Goal: Task Accomplishment & Management: Manage account settings

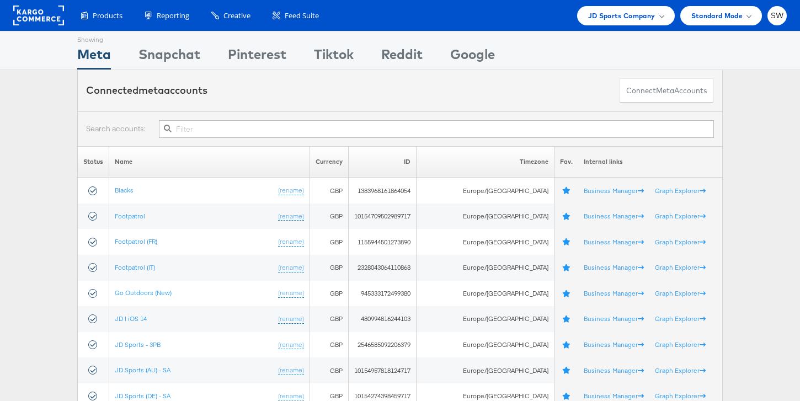
click at [584, 119] on div at bounding box center [400, 128] width 646 height 35
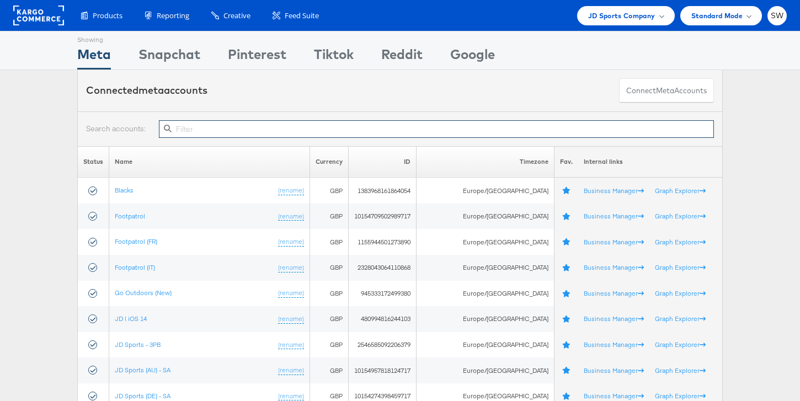
click at [584, 129] on input "text" at bounding box center [436, 129] width 555 height 18
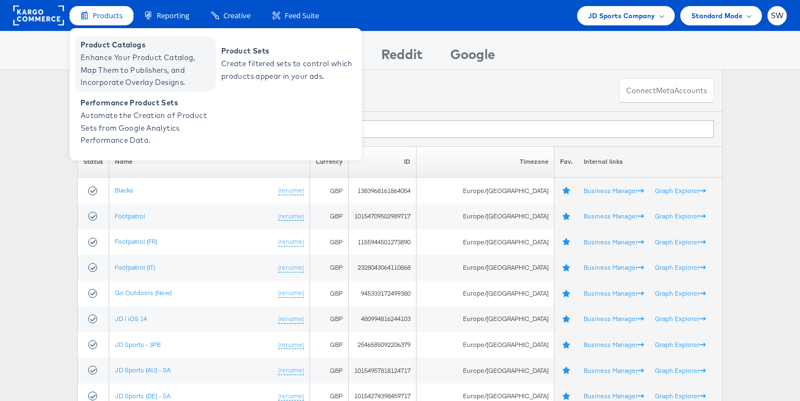
click at [131, 71] on span "Enhance Your Product Catalog, Map Them to Publishers, and Incorporate Overlay D…" at bounding box center [147, 70] width 132 height 38
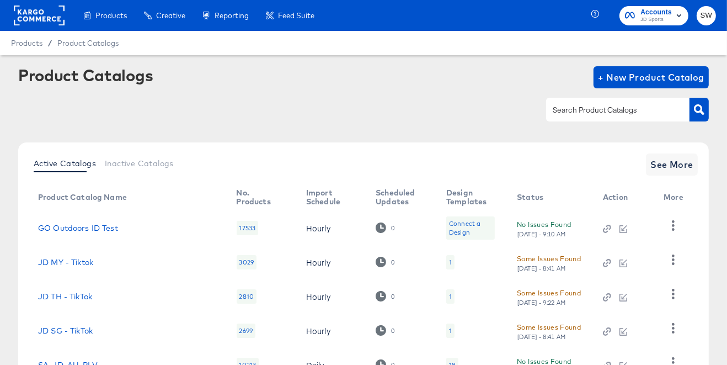
click at [597, 102] on div at bounding box center [617, 109] width 143 height 23
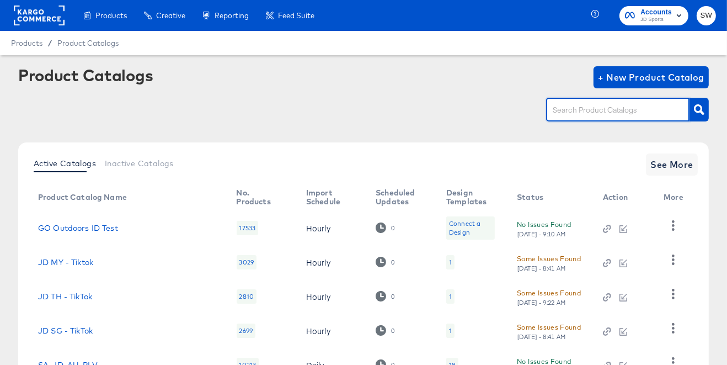
click at [599, 104] on input "text" at bounding box center [610, 110] width 118 height 13
type input "nz"
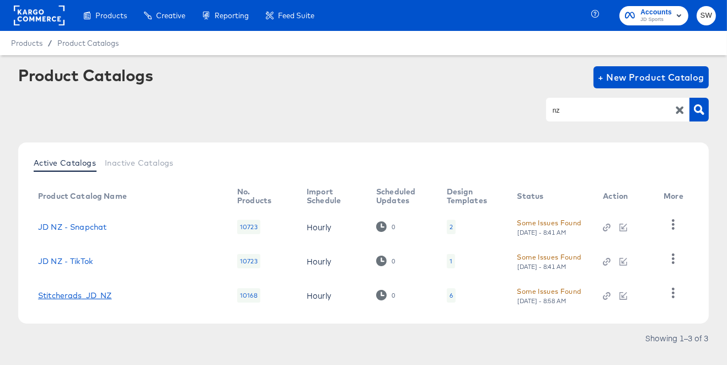
click at [109, 295] on link "Stitcherads_JD_NZ" at bounding box center [75, 295] width 74 height 9
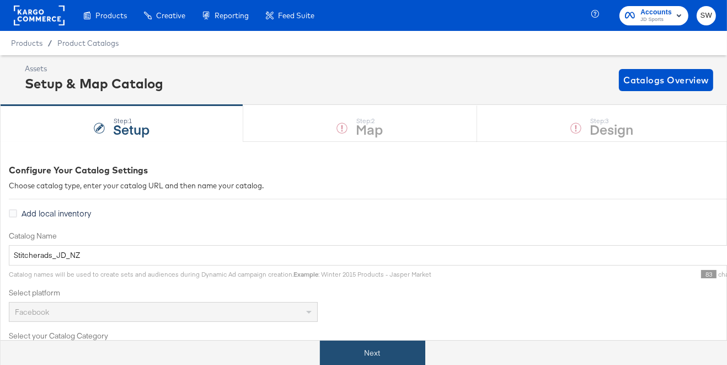
click at [384, 363] on button "Next" at bounding box center [372, 353] width 105 height 25
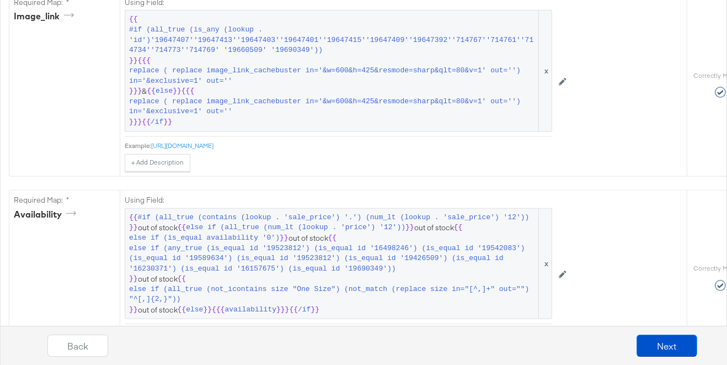
scroll to position [772, 0]
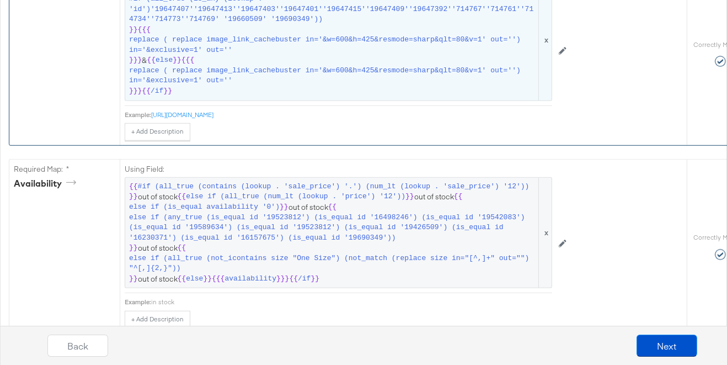
click at [366, 75] on span "replace ( replace image_link_cachebuster in='&w=600&h=425&resmode=sharp&qlt=80&…" at bounding box center [333, 76] width 408 height 20
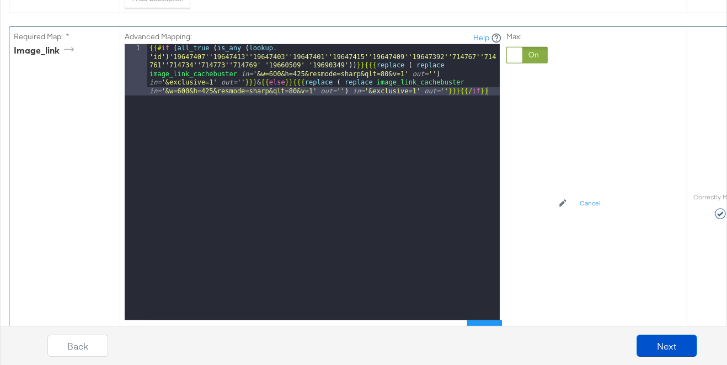
scroll to position [696, 0]
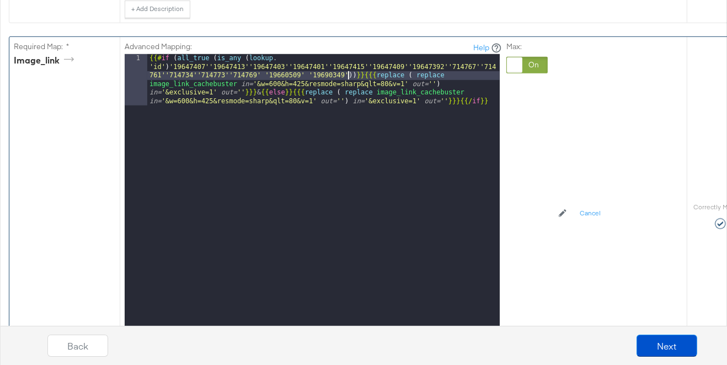
click at [347, 73] on div "{{# if ( all_true ( is_any ( lookup . 'id' ) '19647407''19647413''19647403''196…" at bounding box center [323, 243] width 353 height 378
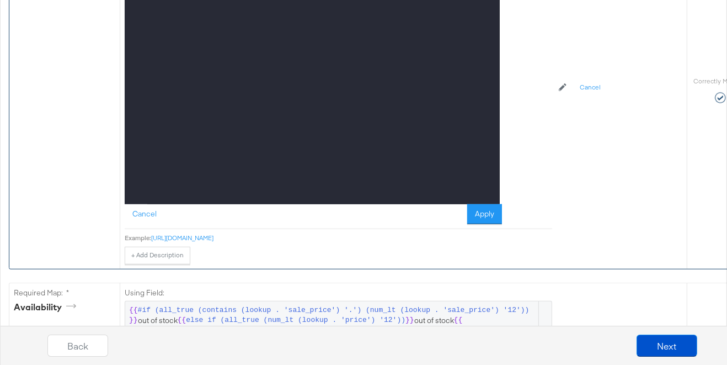
scroll to position [857, 0]
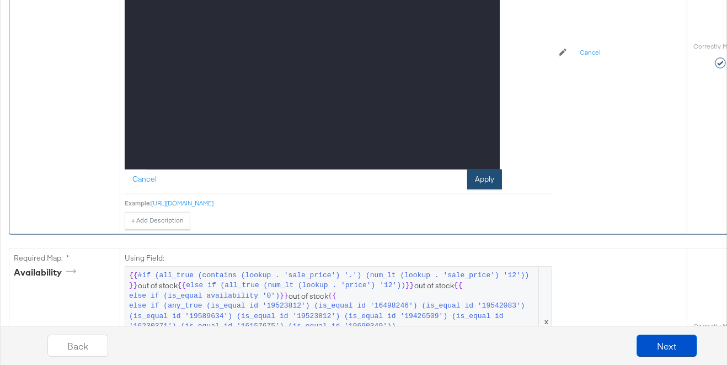
click at [488, 172] on button "Apply" at bounding box center [484, 179] width 35 height 20
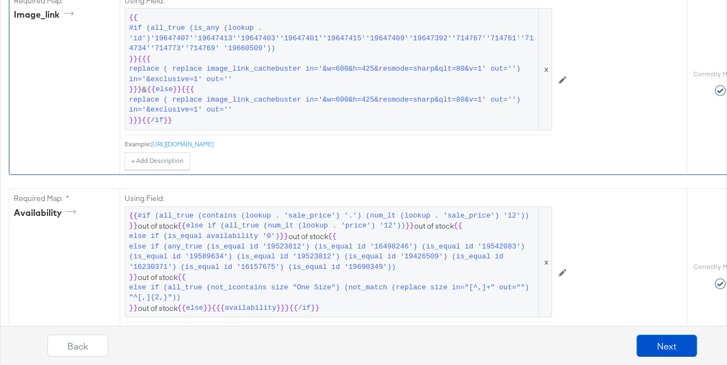
scroll to position [742, 0]
click at [662, 348] on button "Next" at bounding box center [667, 345] width 61 height 22
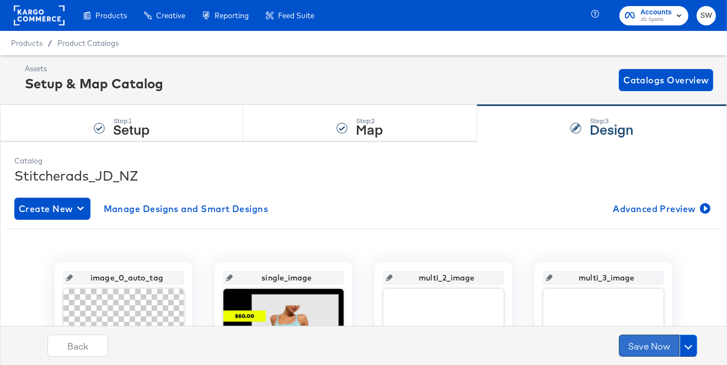
click at [653, 349] on button "Save Now" at bounding box center [649, 345] width 61 height 22
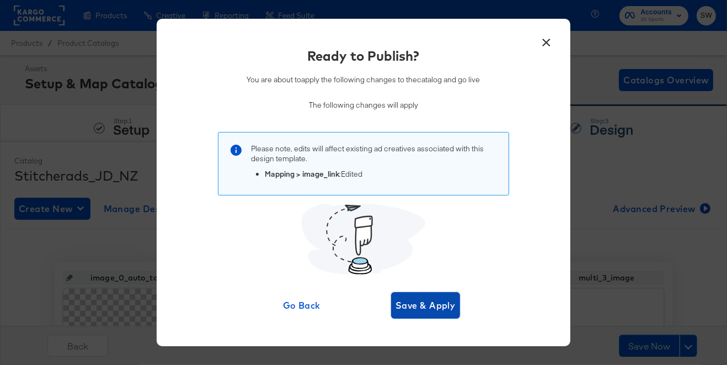
click at [443, 307] on span "Save & Apply" at bounding box center [426, 304] width 60 height 15
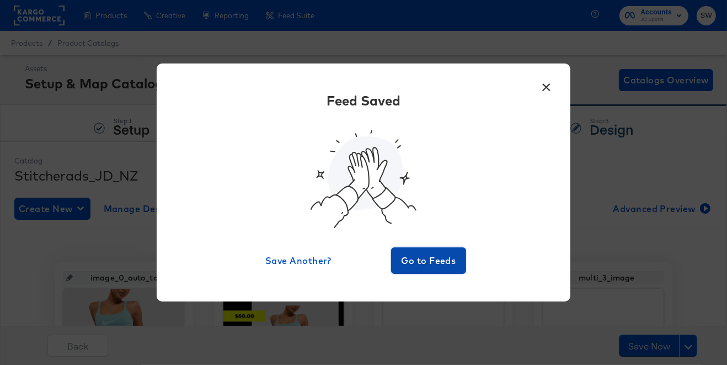
click at [448, 257] on span "Go to Feeds" at bounding box center [429, 260] width 66 height 15
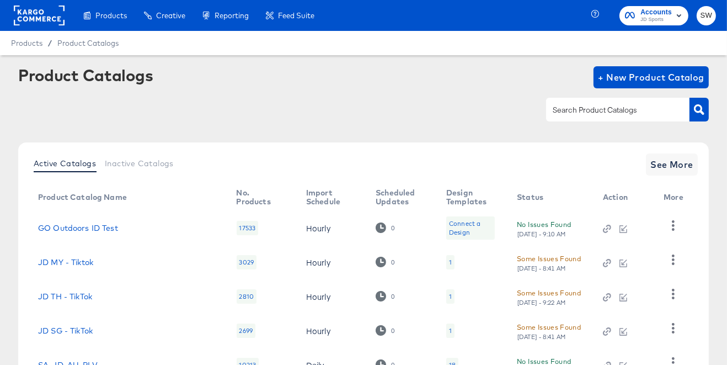
click at [599, 112] on input "text" at bounding box center [610, 110] width 118 height 13
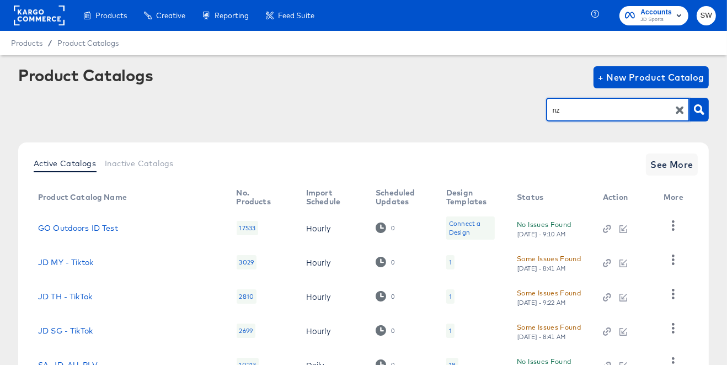
type input "nz"
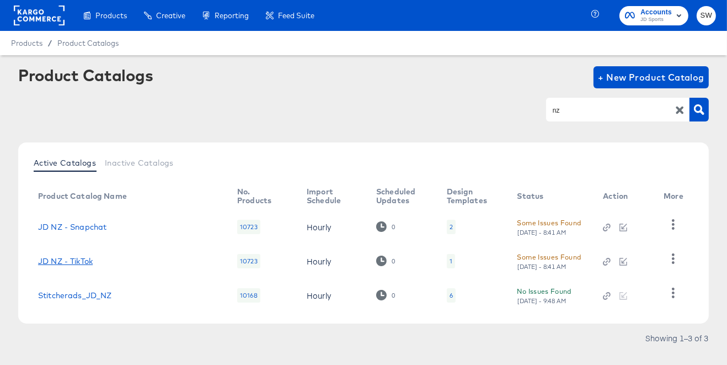
click at [80, 262] on link "JD NZ - TikTok" at bounding box center [65, 261] width 55 height 9
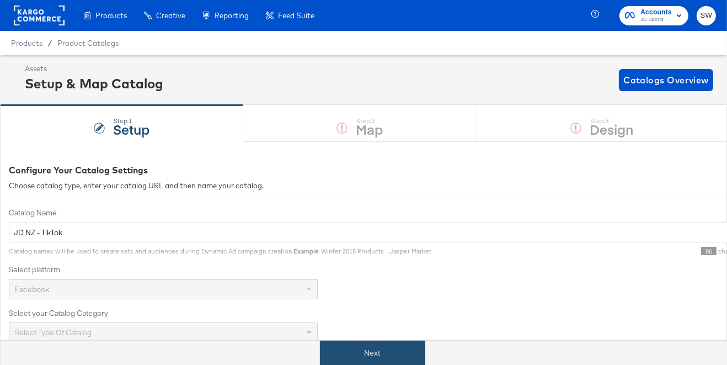
click at [382, 347] on button "Next" at bounding box center [372, 353] width 105 height 25
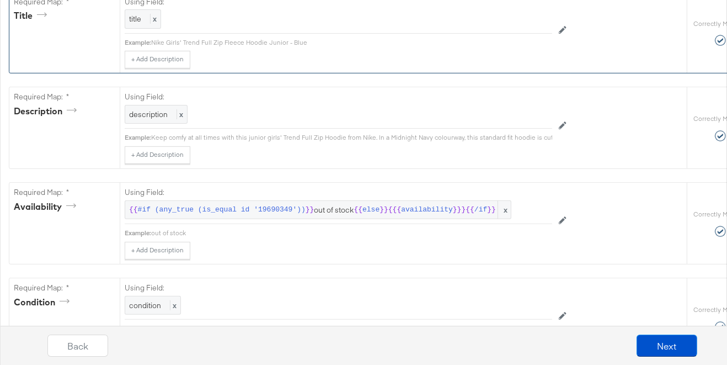
scroll to position [348, 0]
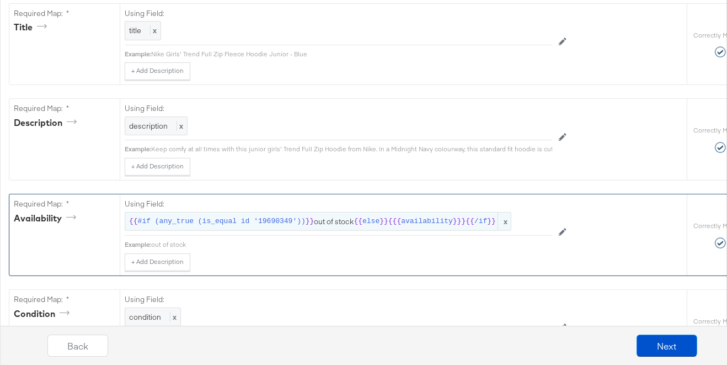
click at [323, 219] on span "{{ #if (any_true (is_equal id '19690349')) }} out of stock {{ else }} {{{ avail…" at bounding box center [318, 221] width 378 height 10
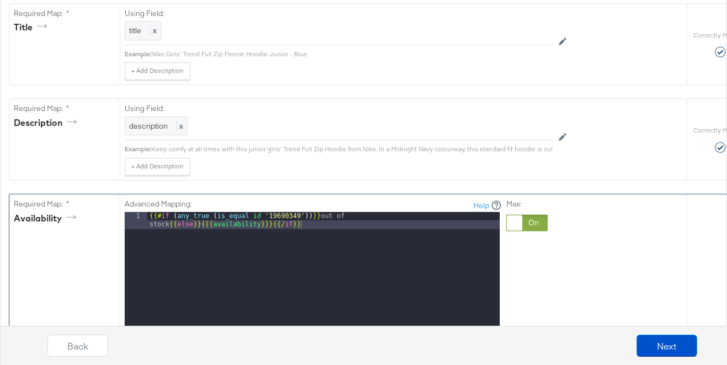
click at [520, 222] on div at bounding box center [514, 222] width 15 height 15
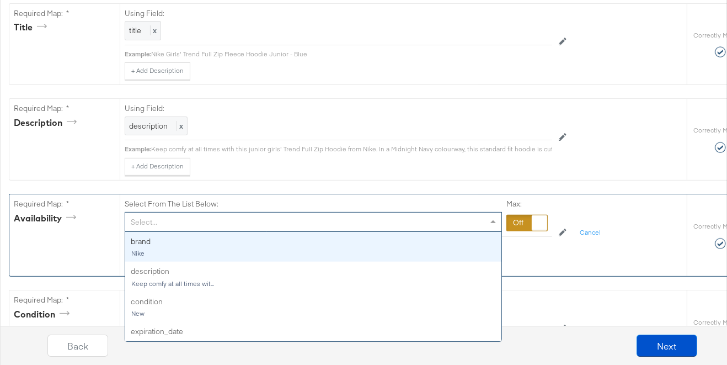
click at [263, 215] on div "Select..." at bounding box center [313, 221] width 376 height 19
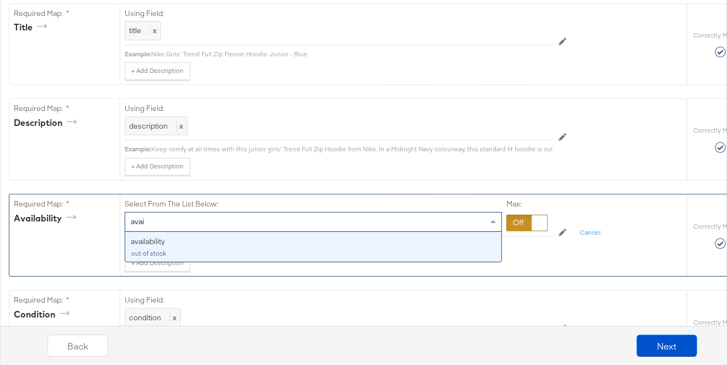
type input "avail"
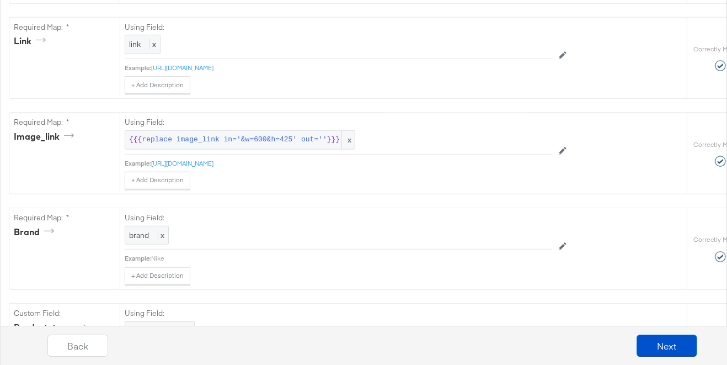
scroll to position [1192, 0]
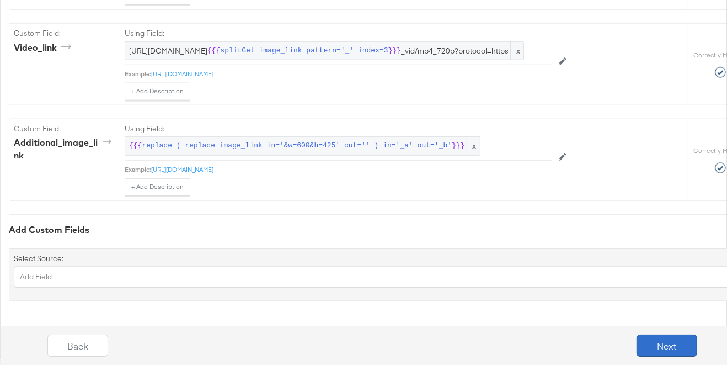
click at [658, 351] on button "Next" at bounding box center [667, 345] width 61 height 22
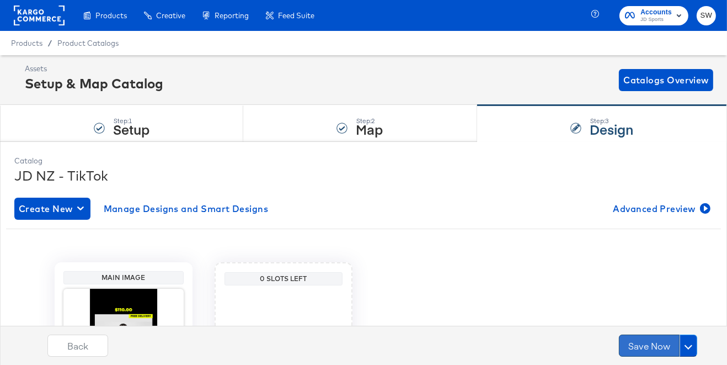
click at [652, 347] on button "Save Now" at bounding box center [649, 345] width 61 height 22
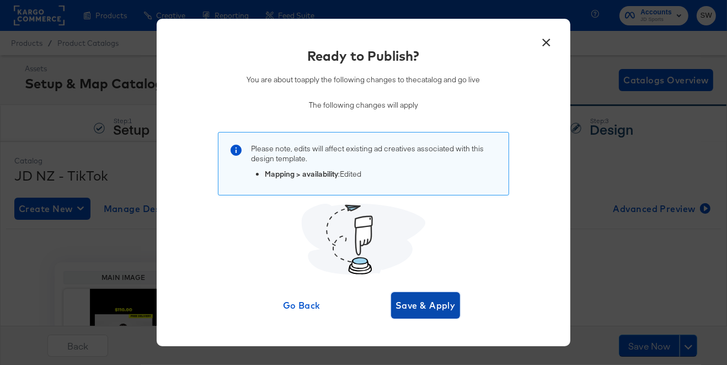
click at [435, 307] on span "Save & Apply" at bounding box center [426, 304] width 60 height 15
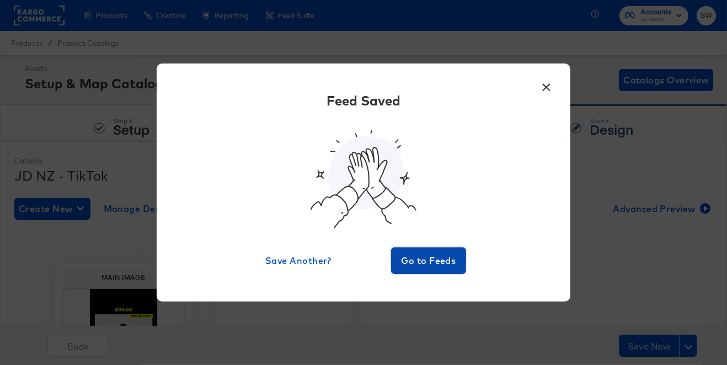
click at [448, 261] on span "Go to Feeds" at bounding box center [429, 260] width 66 height 15
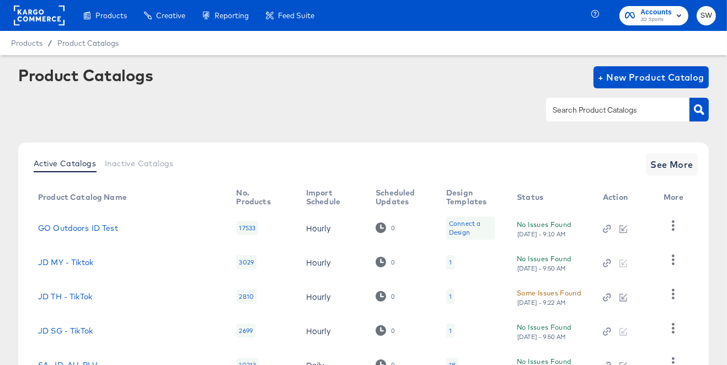
click at [597, 113] on input "text" at bounding box center [610, 110] width 118 height 13
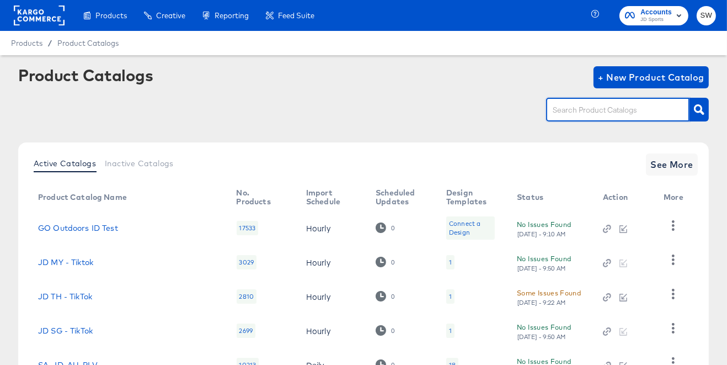
click at [597, 113] on input "text" at bounding box center [610, 110] width 118 height 13
type input "nz"
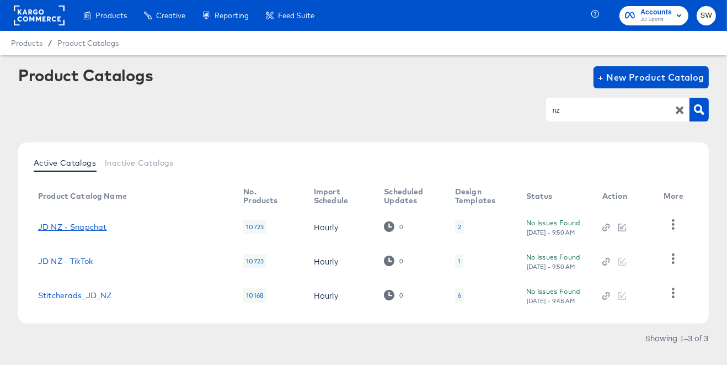
click at [79, 224] on link "JD NZ - Snapchat" at bounding box center [72, 226] width 68 height 9
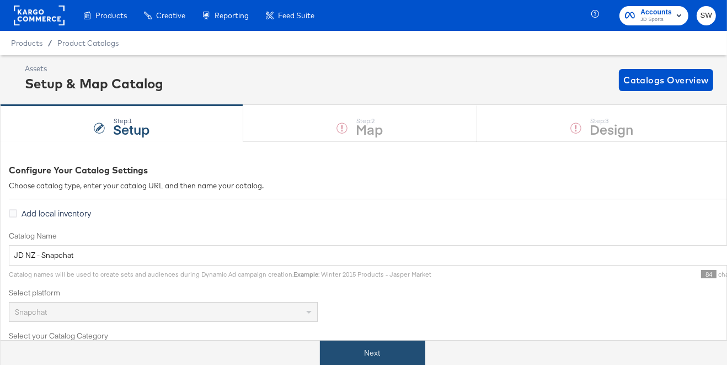
click at [347, 361] on button "Next" at bounding box center [372, 353] width 105 height 25
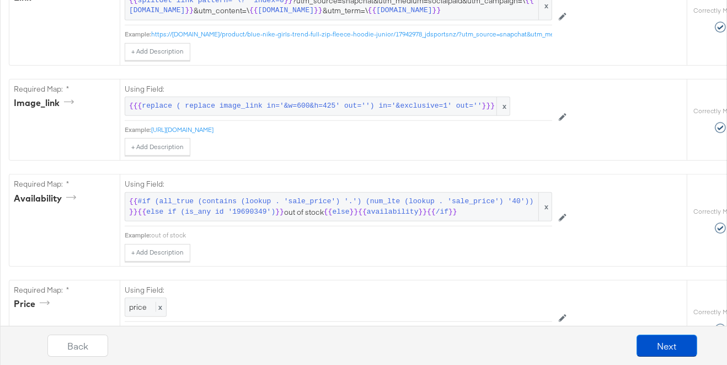
scroll to position [573, 0]
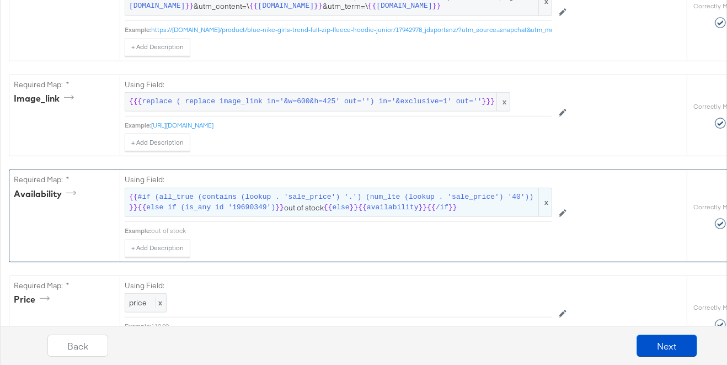
click at [374, 204] on span "availability" at bounding box center [393, 208] width 52 height 10
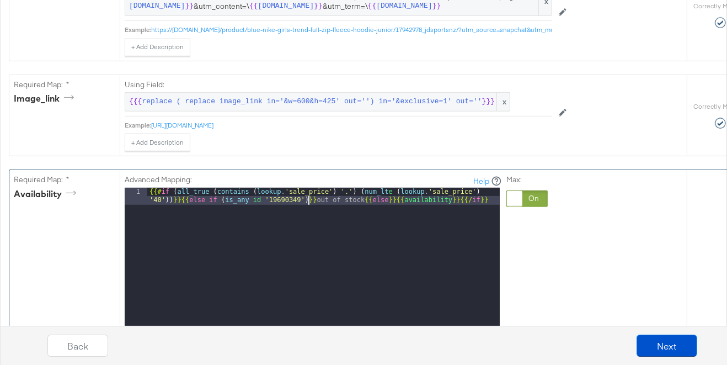
click at [308, 199] on div "{{# if ( all_true ( contains ( lookup . 'sale_price' ) '.' ) ( num_lt e ( looku…" at bounding box center [323, 343] width 353 height 310
drag, startPoint x: 180, startPoint y: 198, endPoint x: 316, endPoint y: 201, distance: 135.8
click at [316, 201] on div "{{# if ( all_true ( contains ( lookup . 'sale_price' ) '.' ) ( num_lt e ( looku…" at bounding box center [323, 343] width 353 height 310
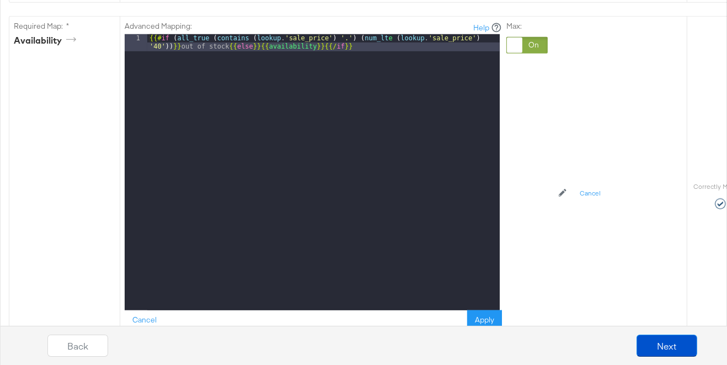
click at [484, 321] on div "Back Next" at bounding box center [372, 340] width 727 height 47
click at [482, 316] on button "Apply" at bounding box center [484, 320] width 35 height 20
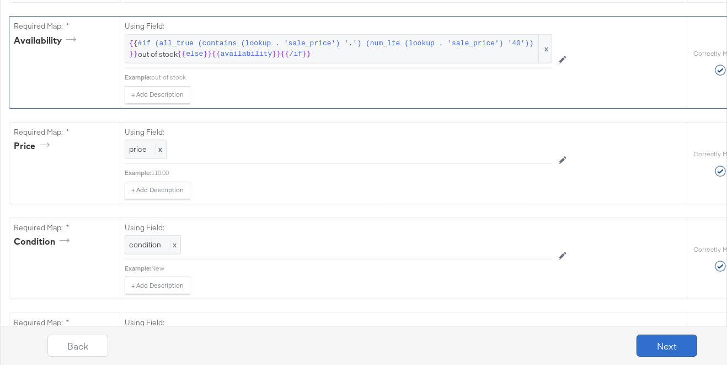
click at [651, 343] on button "Next" at bounding box center [667, 345] width 61 height 22
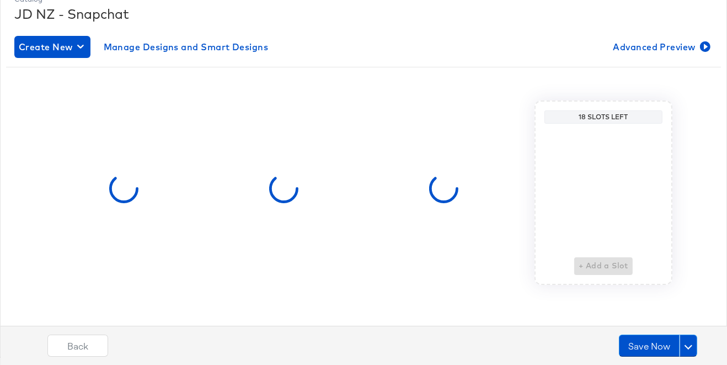
scroll to position [0, 0]
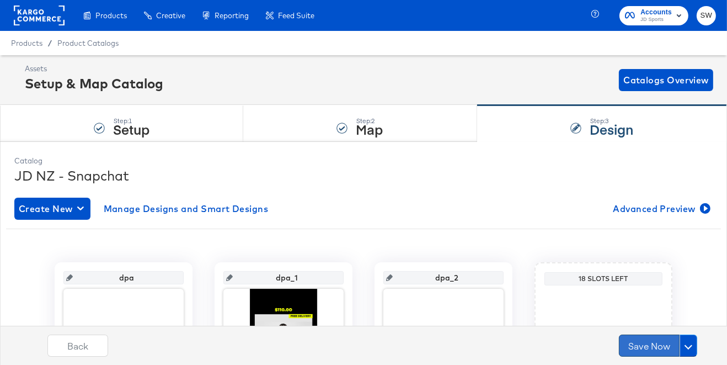
click at [660, 345] on button "Save Now" at bounding box center [649, 345] width 61 height 22
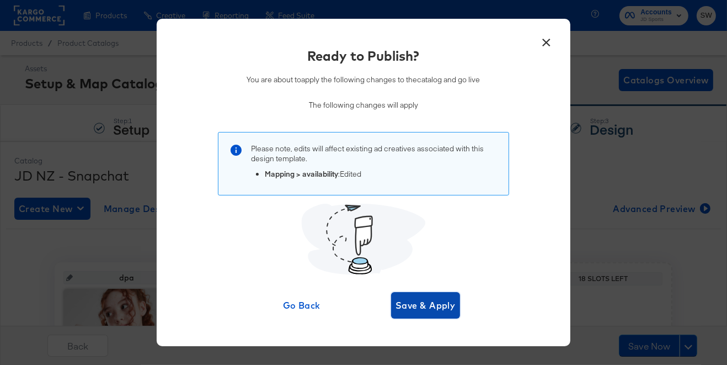
click at [437, 309] on span "Save & Apply" at bounding box center [426, 304] width 60 height 15
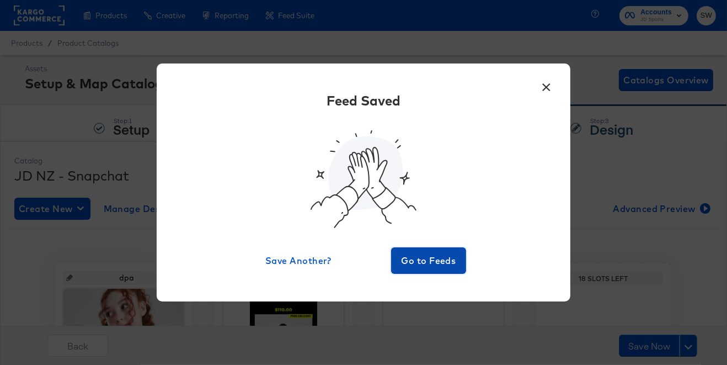
click at [463, 260] on button "Go to Feeds" at bounding box center [428, 260] width 75 height 26
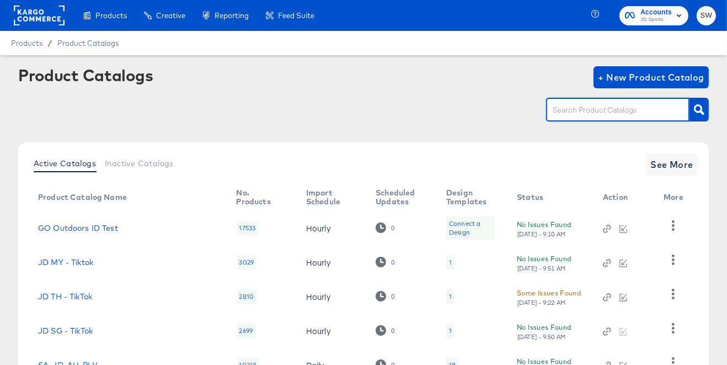
click at [596, 114] on input "text" at bounding box center [610, 110] width 118 height 13
type input "de"
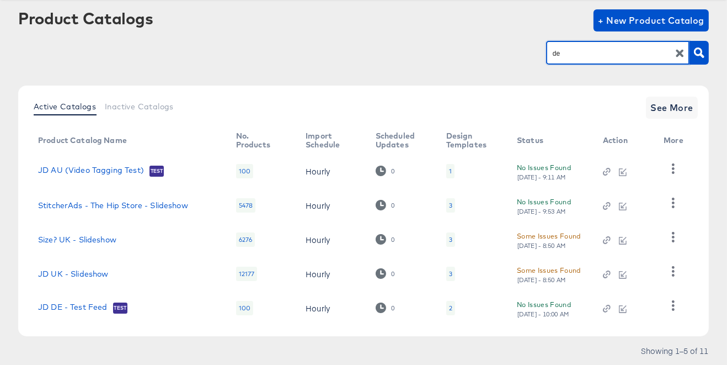
scroll to position [89, 0]
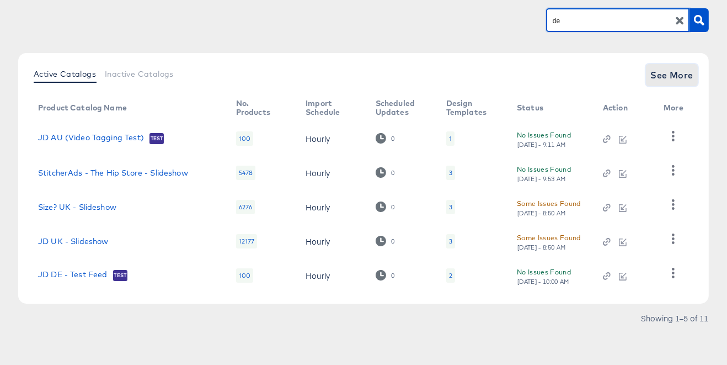
click at [662, 77] on span "See More" at bounding box center [672, 74] width 43 height 15
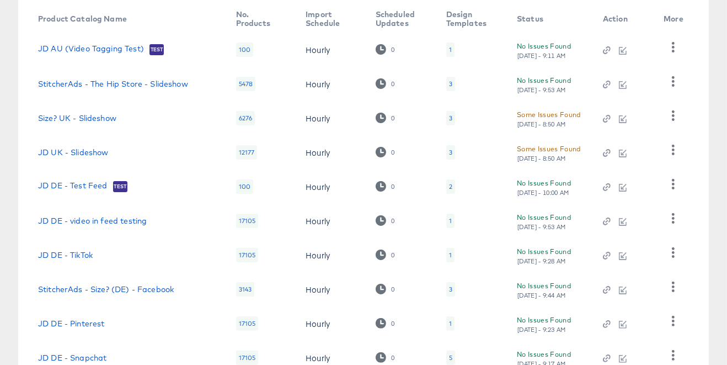
scroll to position [259, 0]
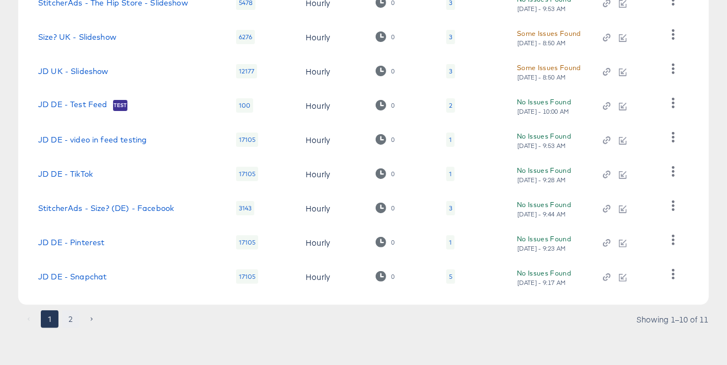
click at [74, 318] on button "2" at bounding box center [71, 319] width 18 height 18
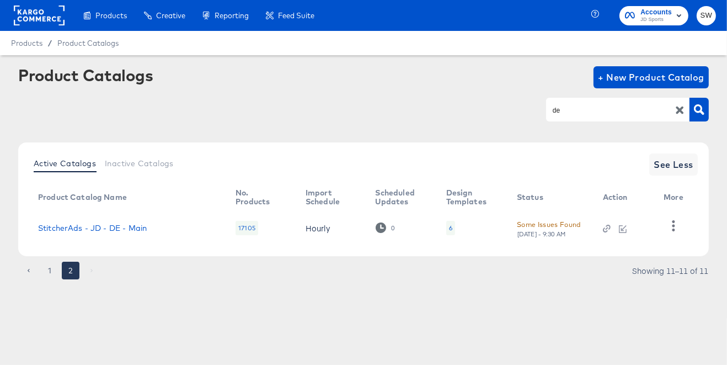
scroll to position [0, 0]
click at [95, 226] on link "StitcherAds - JD - DE - Main" at bounding box center [92, 228] width 109 height 9
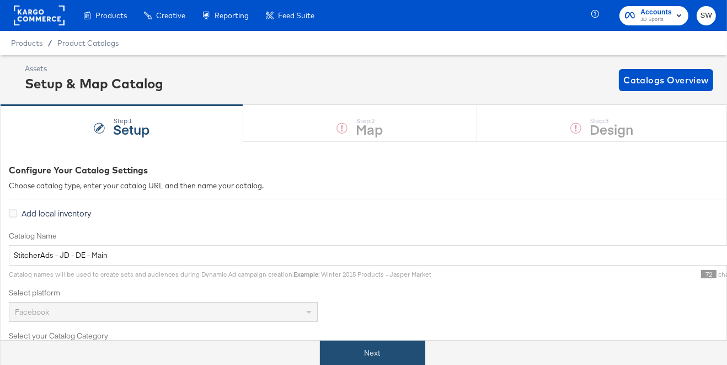
click at [400, 357] on button "Next" at bounding box center [372, 353] width 105 height 25
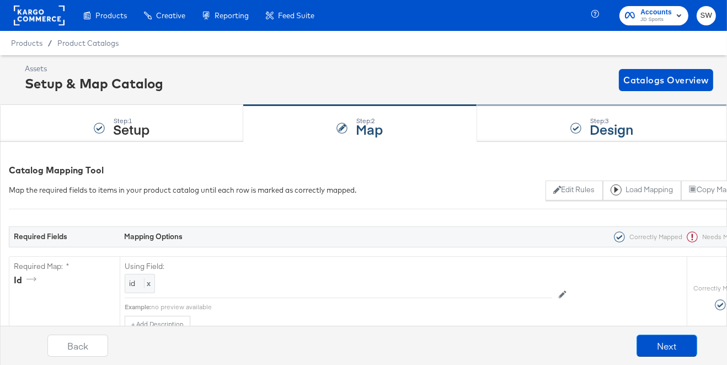
click at [552, 125] on div "Step: 3 Design" at bounding box center [602, 123] width 250 height 36
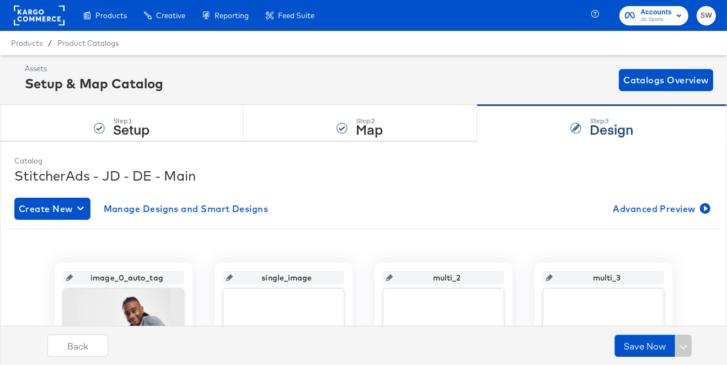
click at [49, 23] on rect at bounding box center [39, 16] width 51 height 20
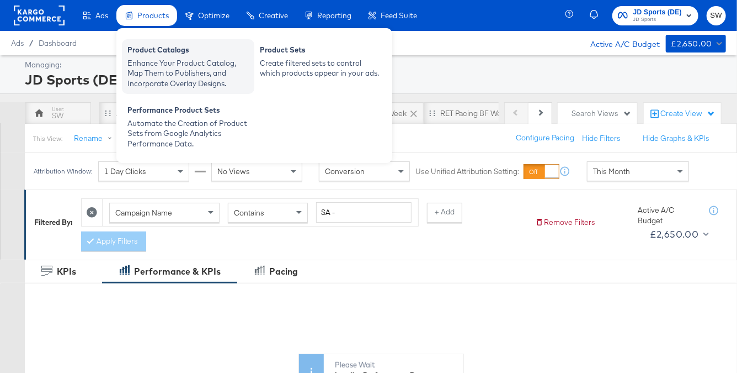
click at [174, 62] on div "Enhance Your Product Catalog, Map Them to Publishers, and Incorporate Overlay D…" at bounding box center [187, 73] width 121 height 31
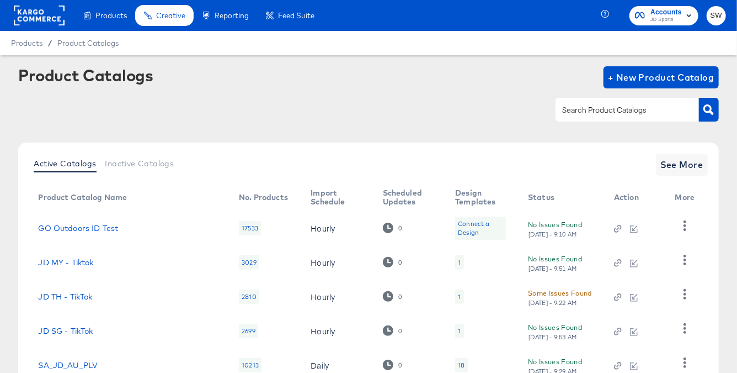
click at [595, 114] on input "text" at bounding box center [619, 110] width 118 height 13
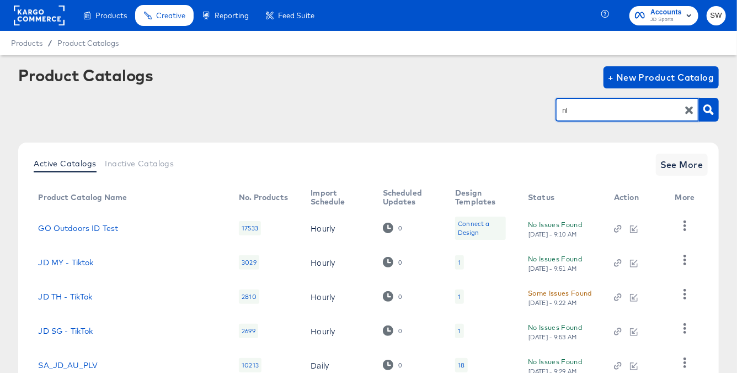
type input "nl"
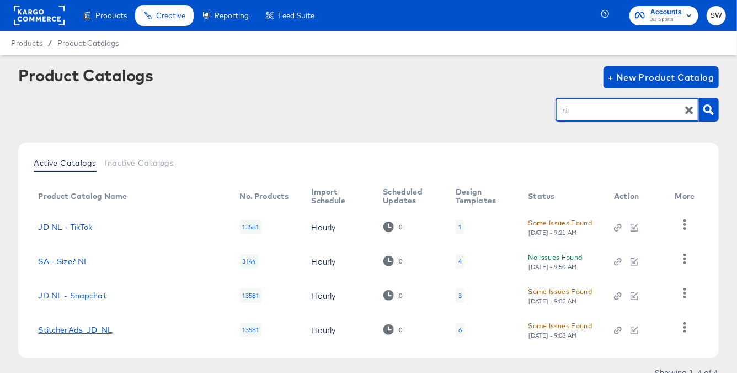
click at [93, 327] on link "StitcherAds_JD_NL" at bounding box center [75, 329] width 74 height 9
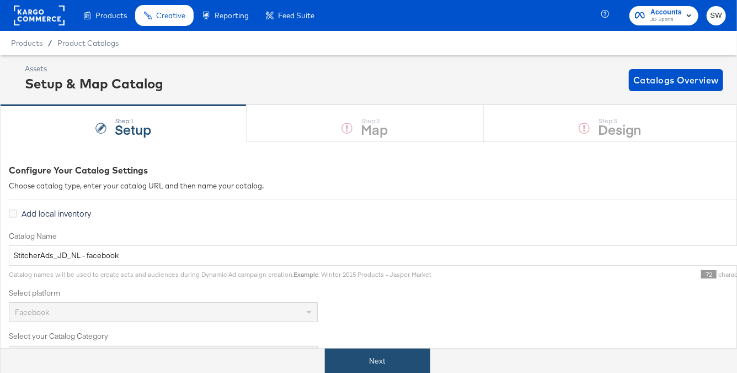
click at [376, 353] on button "Next" at bounding box center [377, 360] width 105 height 25
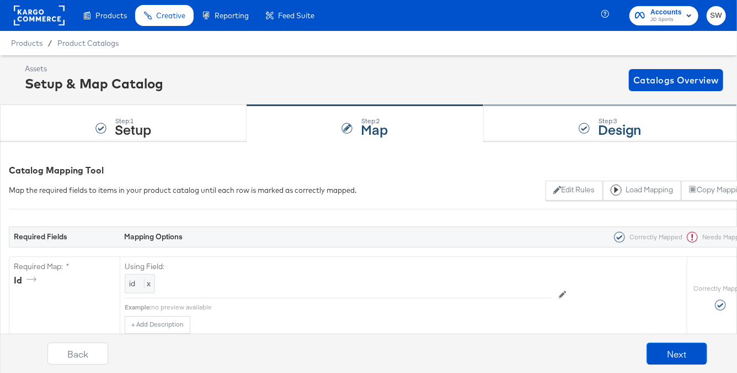
click at [545, 126] on div "Step: 3 Design" at bounding box center [610, 123] width 253 height 36
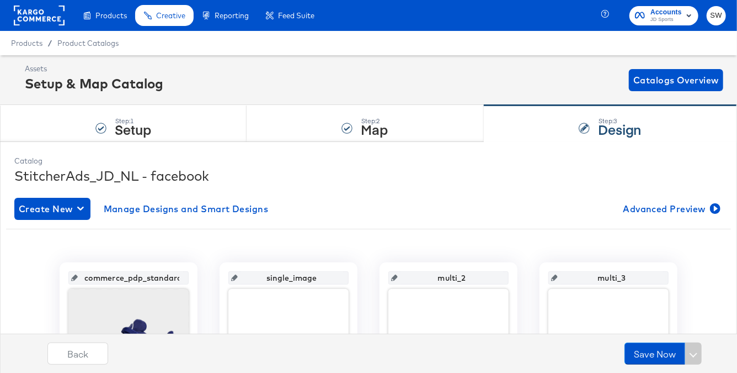
click at [52, 12] on rect at bounding box center [39, 16] width 51 height 20
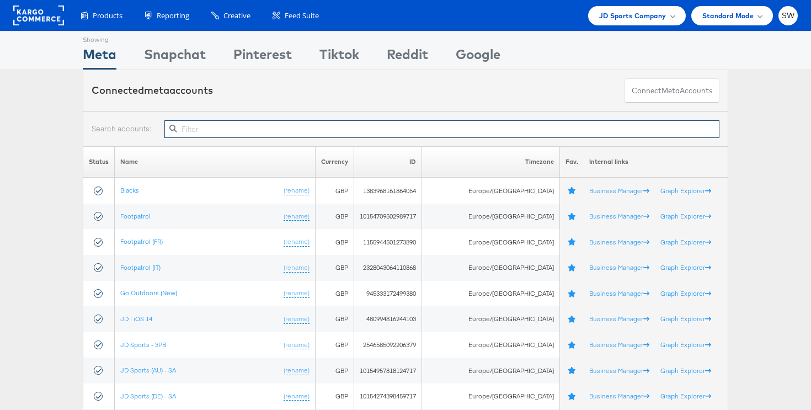
click at [300, 125] on input "text" at bounding box center [441, 129] width 555 height 18
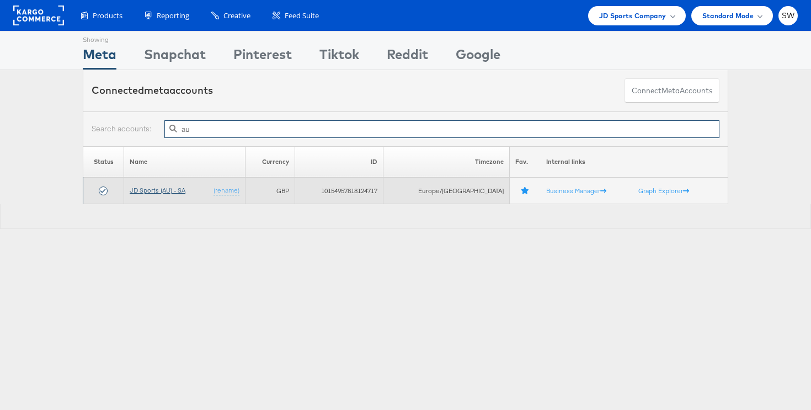
type input "au"
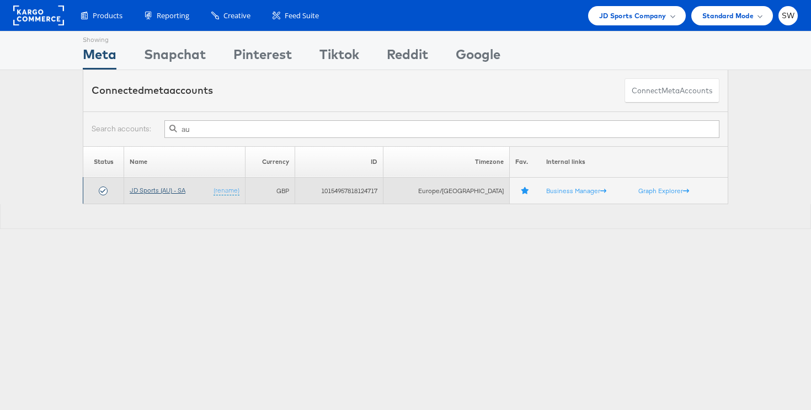
click at [166, 190] on link "JD Sports (AU) - SA" at bounding box center [158, 190] width 56 height 8
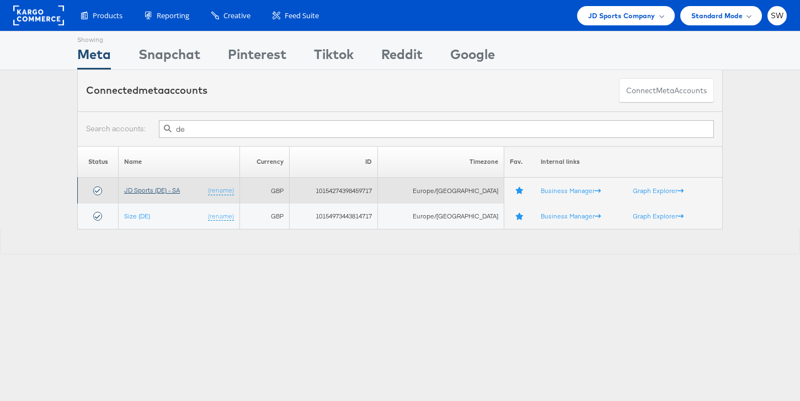
type input "de"
click at [167, 192] on link "JD Sports (DE) - SA" at bounding box center [152, 190] width 56 height 8
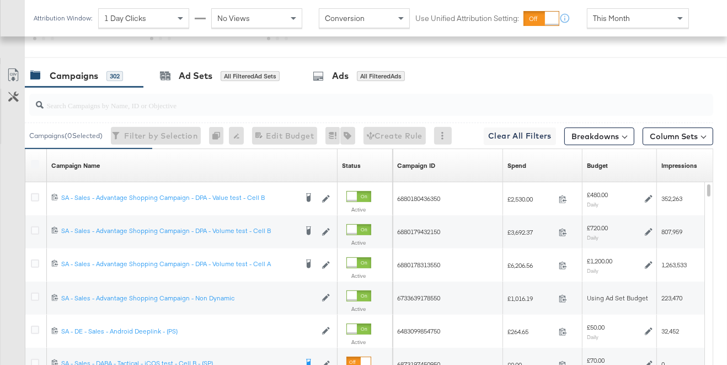
scroll to position [580, 0]
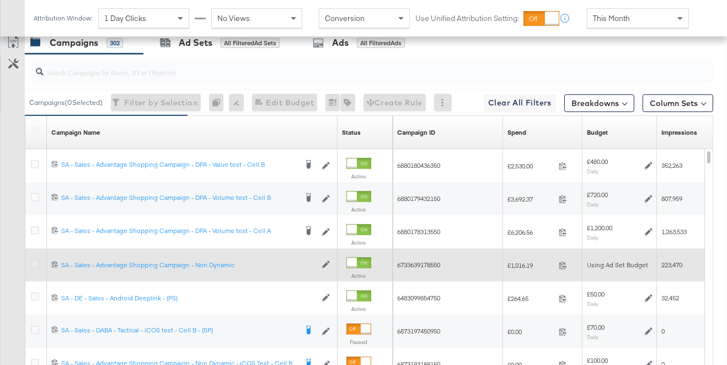
click at [32, 263] on icon at bounding box center [35, 263] width 8 height 8
click at [0, 0] on input "checkbox" at bounding box center [0, 0] width 0 height 0
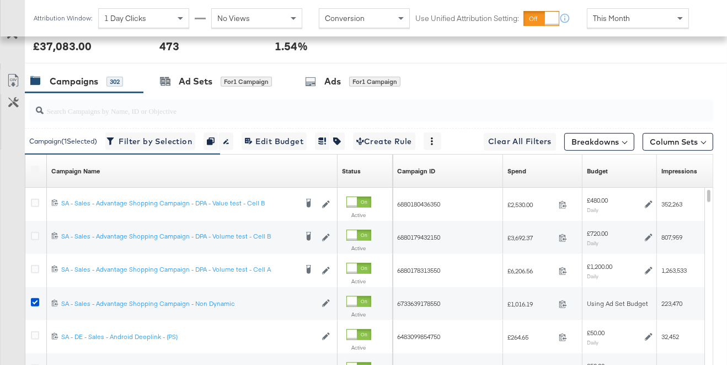
scroll to position [512, 0]
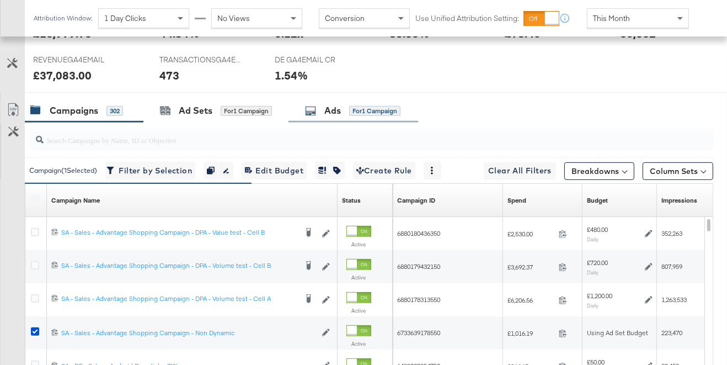
click at [352, 102] on div "Ads for 1 Campaign" at bounding box center [354, 111] width 130 height 24
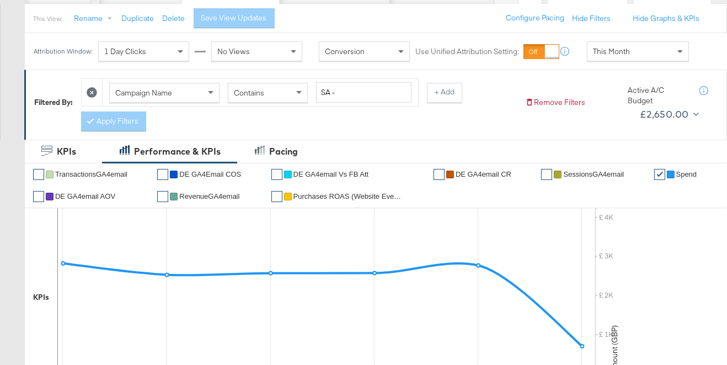
scroll to position [0, 0]
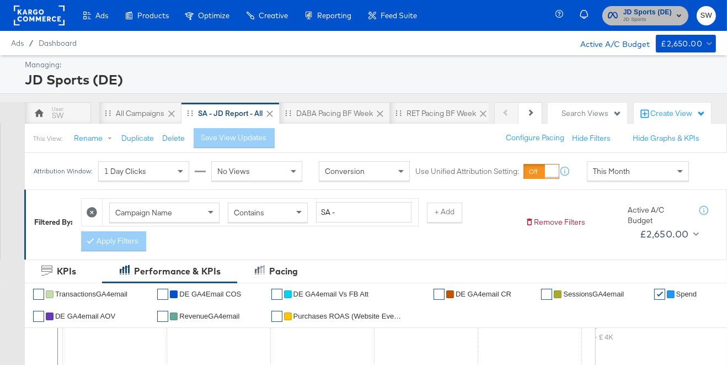
click at [655, 12] on span "JD Sports (DE)" at bounding box center [648, 13] width 49 height 12
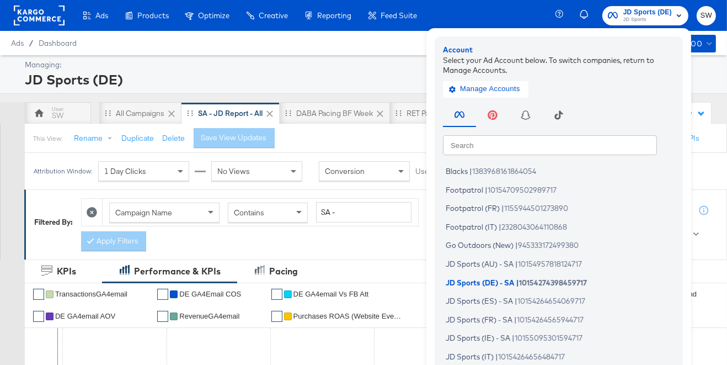
click at [547, 145] on input "text" at bounding box center [550, 145] width 214 height 20
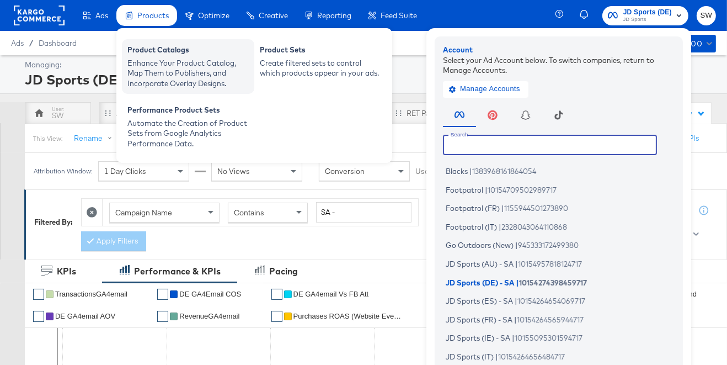
click at [158, 63] on div "Enhance Your Product Catalog, Map Them to Publishers, and Incorporate Overlay D…" at bounding box center [187, 73] width 121 height 31
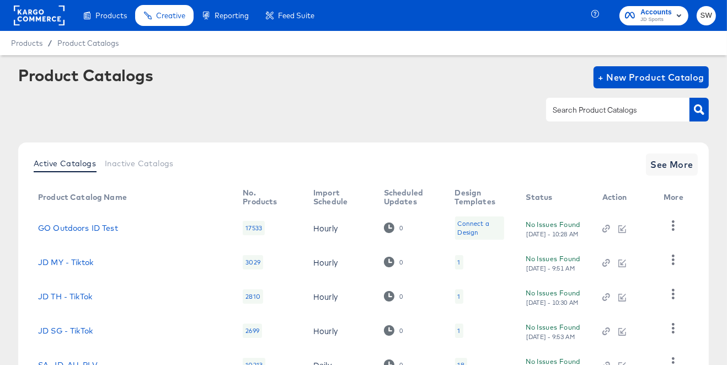
click at [592, 111] on input "text" at bounding box center [610, 110] width 118 height 13
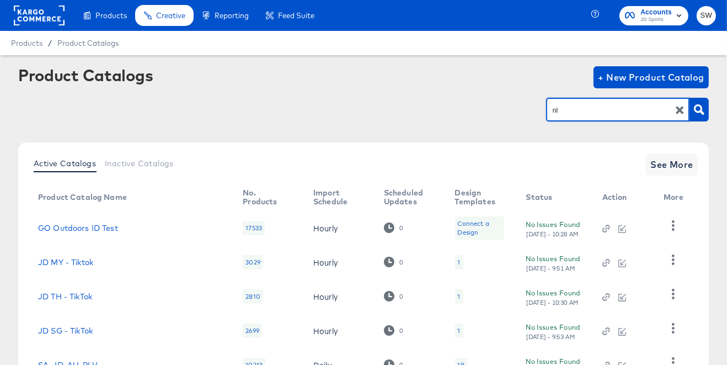
type input "nl"
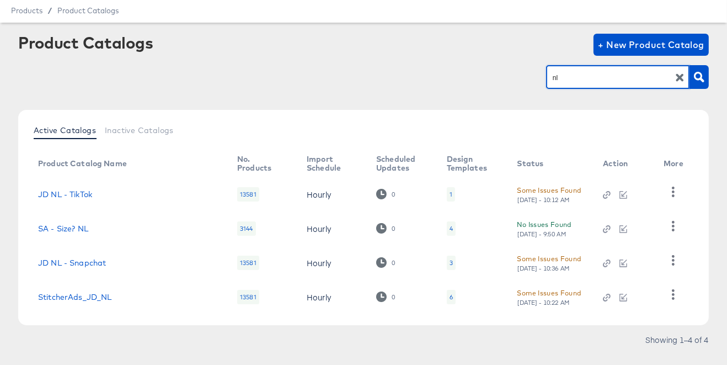
scroll to position [42, 0]
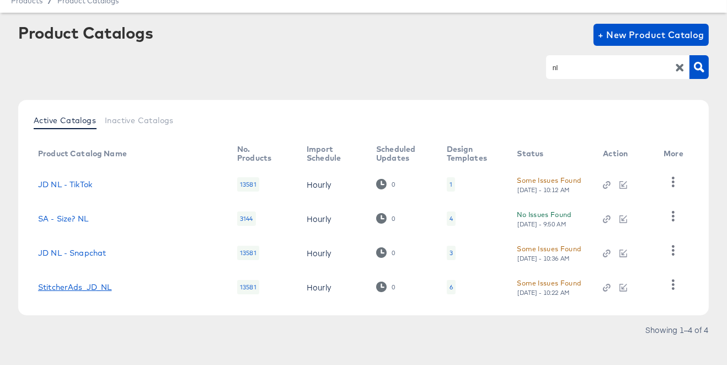
click at [93, 284] on link "StitcherAds_JD_NL" at bounding box center [75, 287] width 74 height 9
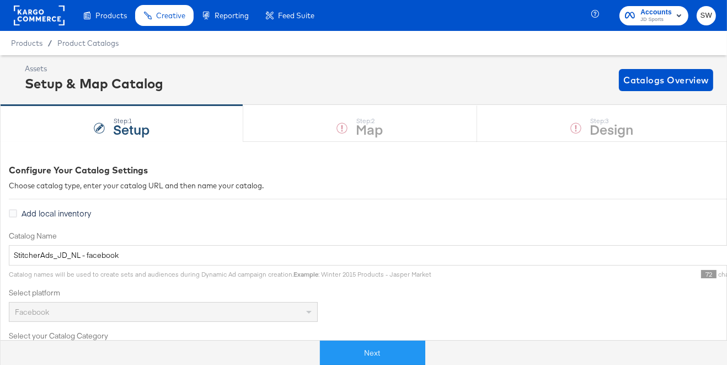
click at [395, 361] on button "Next" at bounding box center [372, 353] width 105 height 25
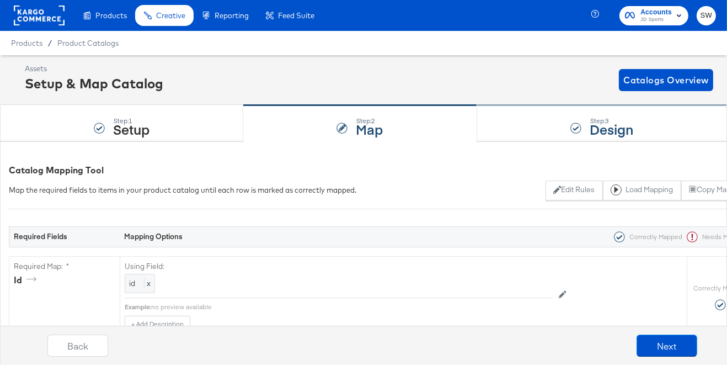
click at [556, 127] on div "Step: 3 Design" at bounding box center [602, 123] width 250 height 36
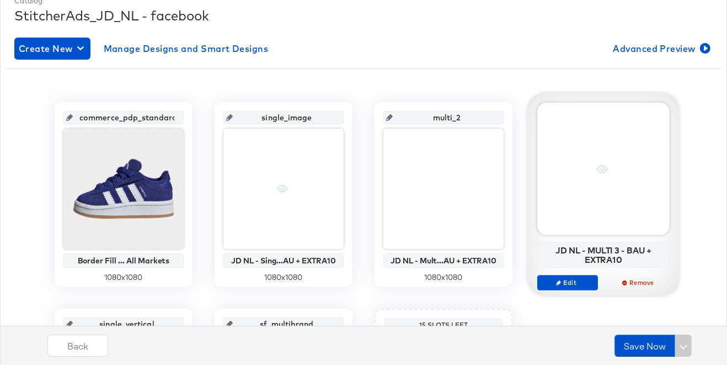
scroll to position [259, 0]
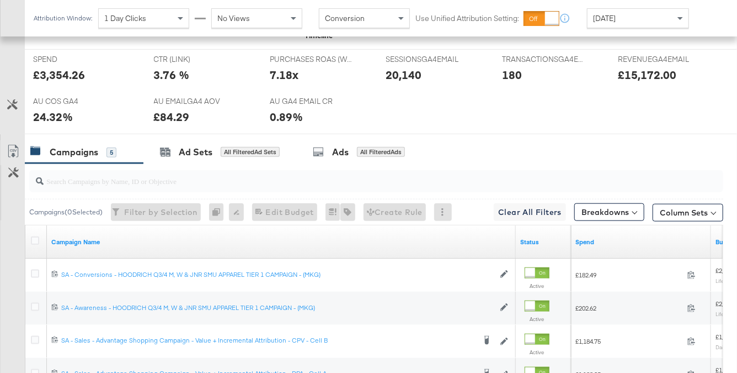
scroll to position [599, 0]
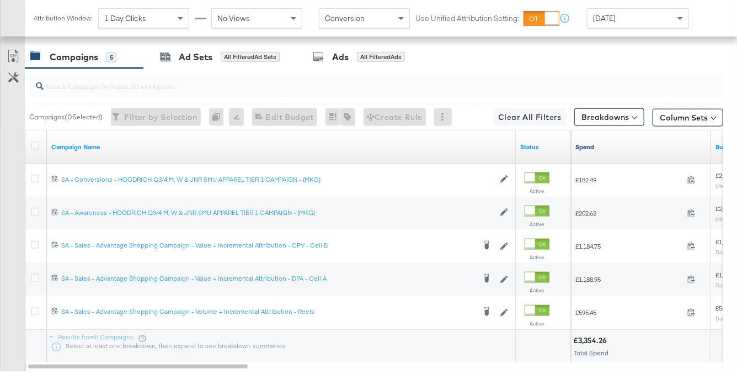
click at [604, 145] on link "Spend" at bounding box center [641, 146] width 131 height 9
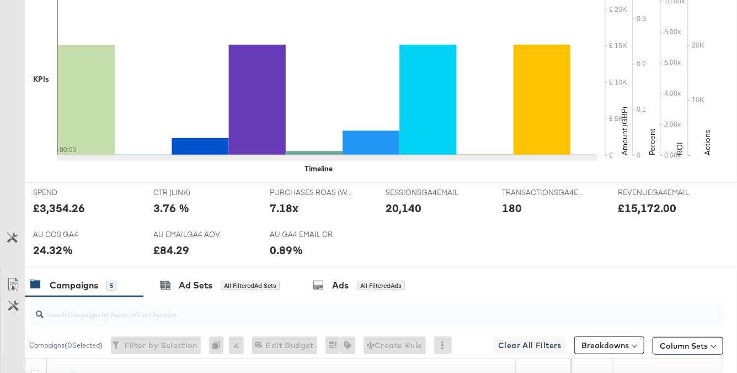
scroll to position [0, 0]
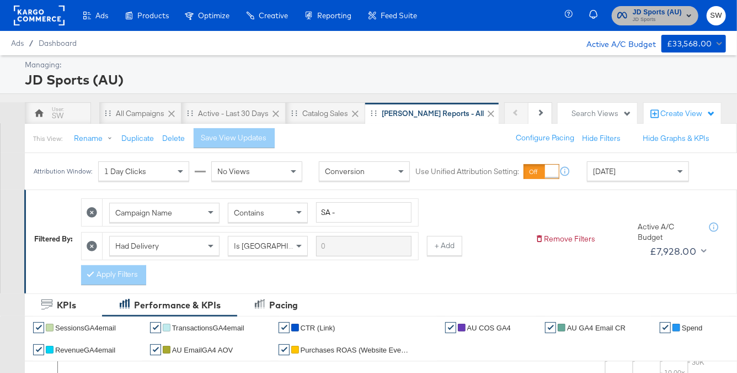
click at [655, 17] on span "JD Sports" at bounding box center [657, 19] width 49 height 9
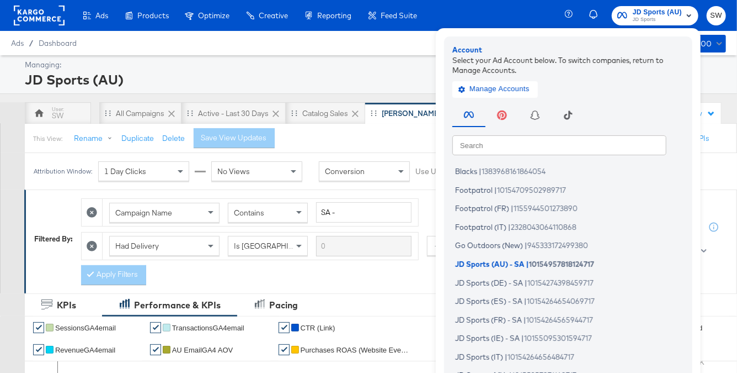
click at [578, 142] on input "text" at bounding box center [560, 145] width 214 height 20
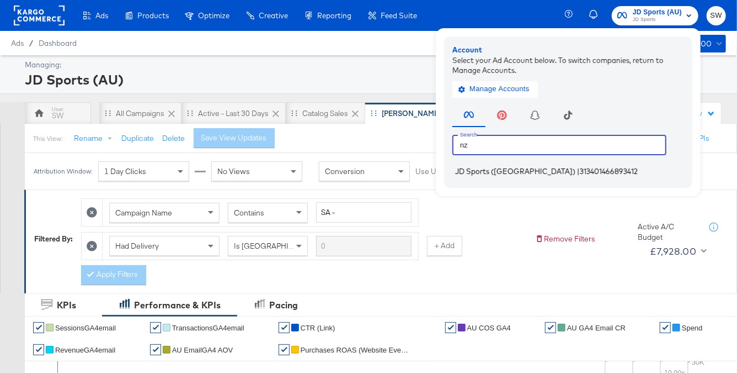
type input "nz"
click at [580, 171] on span "313401466893412" at bounding box center [609, 171] width 58 height 9
